Goal: Contribute content

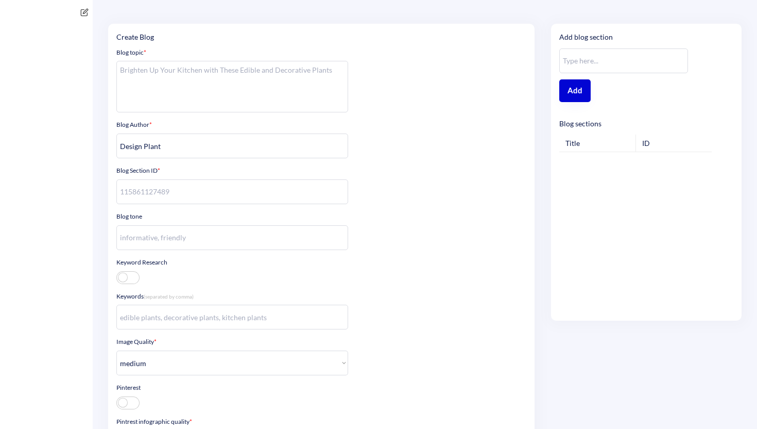
select select ""medium""
select select ""high""
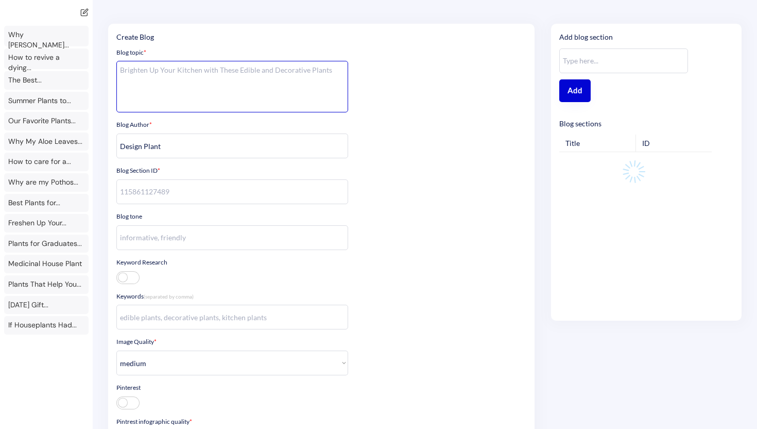
type textarea "**Context** You are an AI chat bot for a ecom shop that sells house plants. The…"
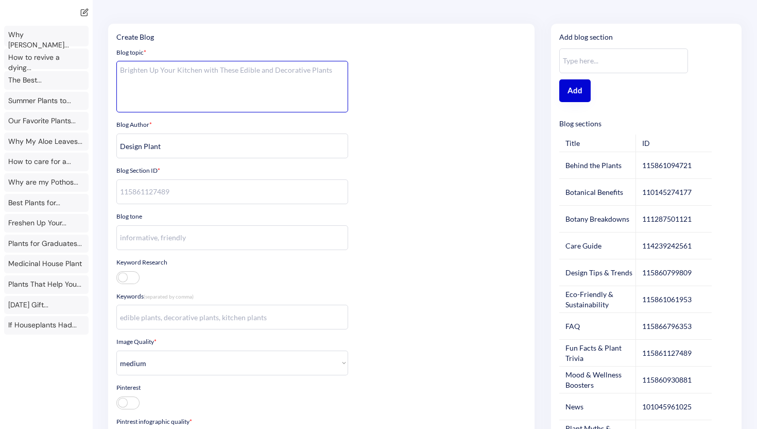
click at [270, 73] on textarea at bounding box center [232, 87] width 232 height 52
click at [264, 66] on textarea "Its Virgo Season. These Plants are probably" at bounding box center [232, 87] width 232 height 52
type textarea "W"
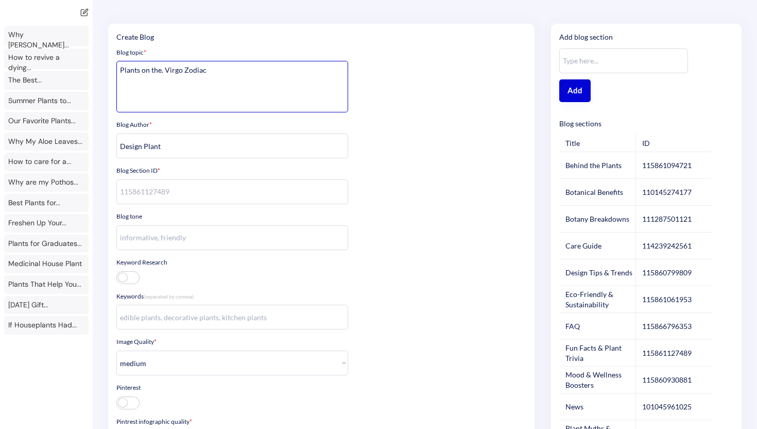
click at [252, 78] on textarea "Plants on the. Virgo Zodiac" at bounding box center [232, 87] width 232 height 52
type textarea "Your Favorite Virgo Will Love These Plants"
click at [224, 245] on input "input" at bounding box center [232, 237] width 232 height 25
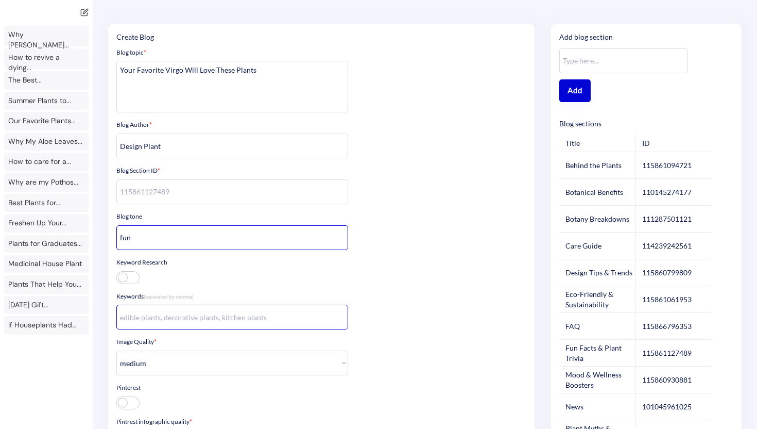
type input "fun"
click at [245, 313] on input "input" at bounding box center [232, 316] width 232 height 25
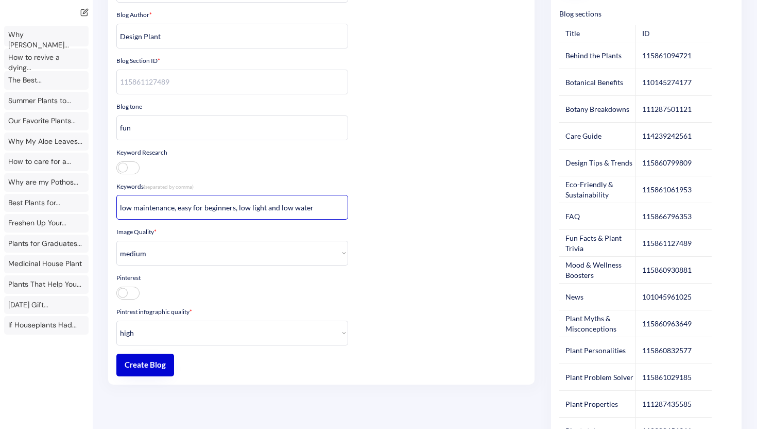
scroll to position [120, 0]
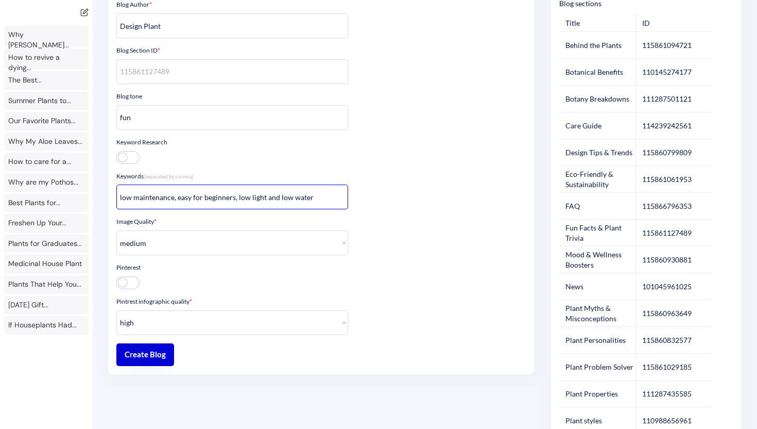
type input "low maintenance, easy for beginners, low light and low water"
click at [664, 342] on div "115860832577" at bounding box center [666, 340] width 49 height 10
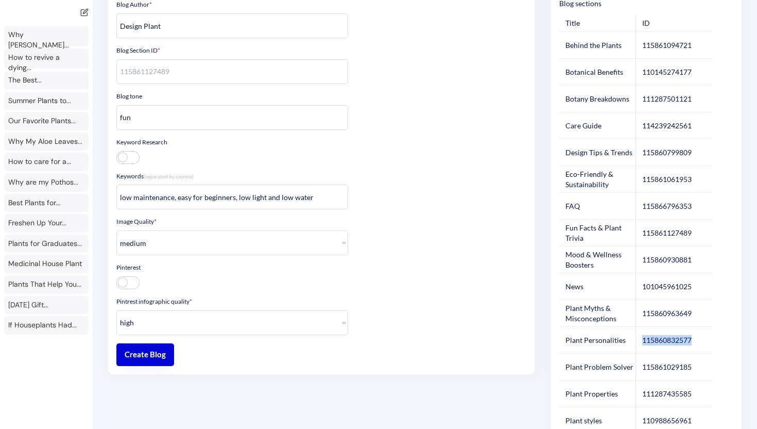
click at [664, 342] on div "115860832577" at bounding box center [666, 340] width 49 height 10
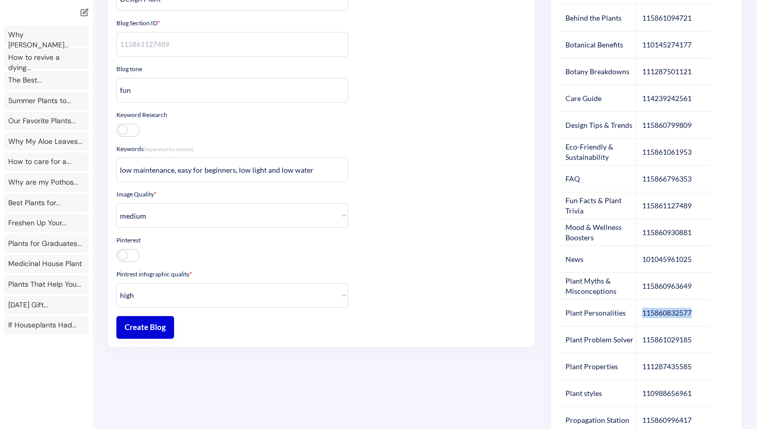
scroll to position [155, 0]
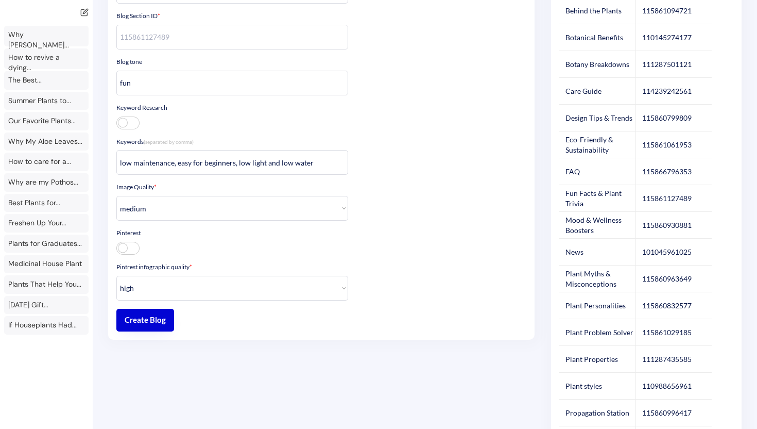
click at [657, 383] on div "110988656961" at bounding box center [666, 386] width 49 height 10
copy div "110988656961"
click at [258, 38] on input "input" at bounding box center [232, 37] width 232 height 25
paste input "110988656961"
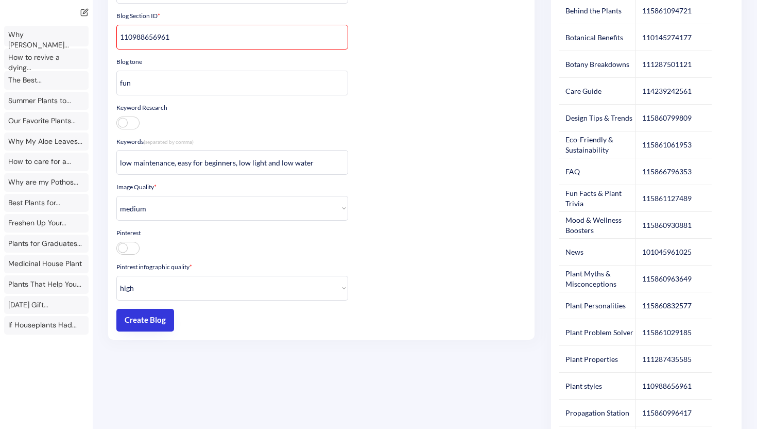
type input "110988656961"
click at [160, 324] on button "Create Blog" at bounding box center [145, 320] width 58 height 23
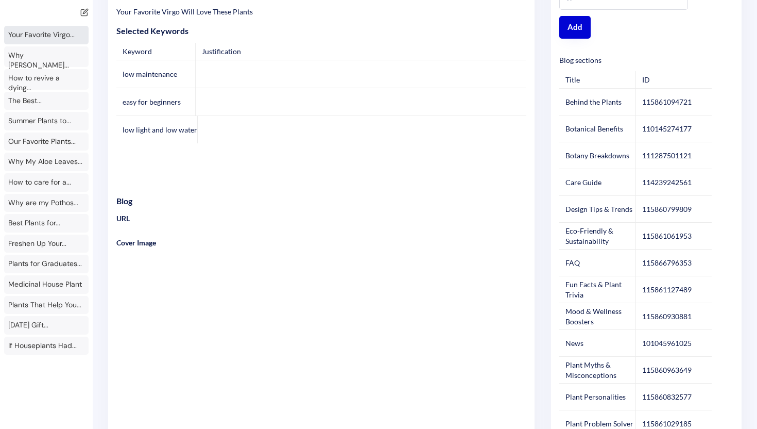
scroll to position [0, 0]
